Goal: Obtain resource: Download file/media

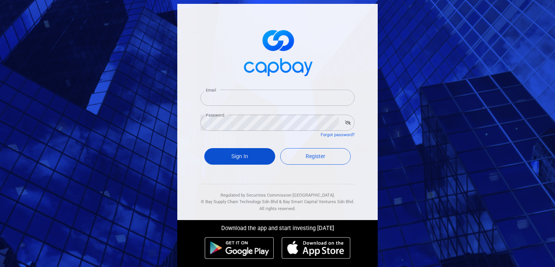
type input "[EMAIL_ADDRESS][DOMAIN_NAME]"
click at [247, 160] on button "Sign In" at bounding box center [239, 156] width 71 height 17
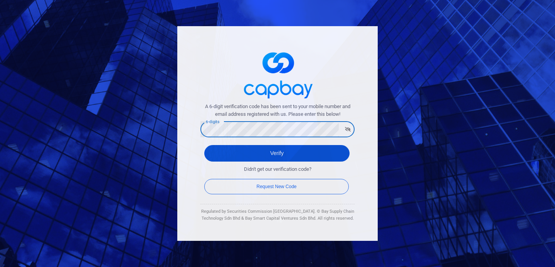
click at [241, 158] on button "Verify" at bounding box center [276, 153] width 145 height 17
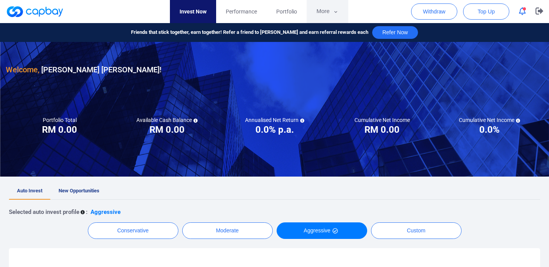
click at [327, 10] on button "More" at bounding box center [327, 11] width 41 height 23
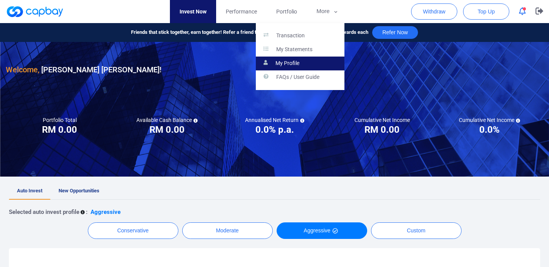
click at [298, 63] on p "My Profile" at bounding box center [288, 63] width 24 height 7
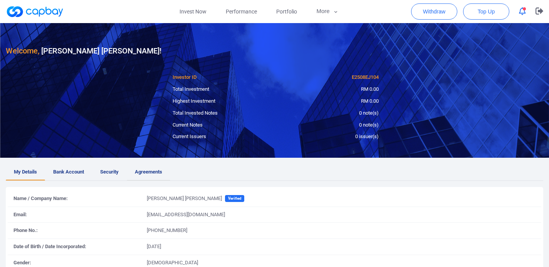
click at [160, 173] on span "Agreements" at bounding box center [148, 172] width 27 height 8
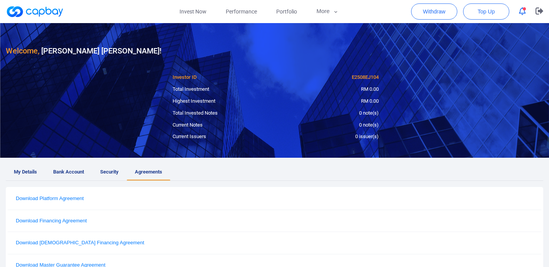
scroll to position [89, 0]
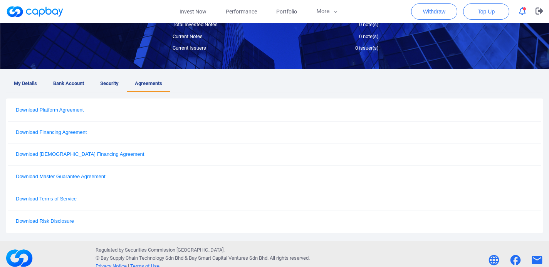
click at [74, 154] on button "Download [DEMOGRAPHIC_DATA] Financing Agreement" at bounding box center [79, 154] width 133 height 7
click at [73, 108] on button "Download Platform Agreement" at bounding box center [49, 110] width 72 height 7
click at [61, 224] on button "Download Risk Disclosure" at bounding box center [44, 222] width 63 height 7
